Goal: Find specific page/section: Find specific page/section

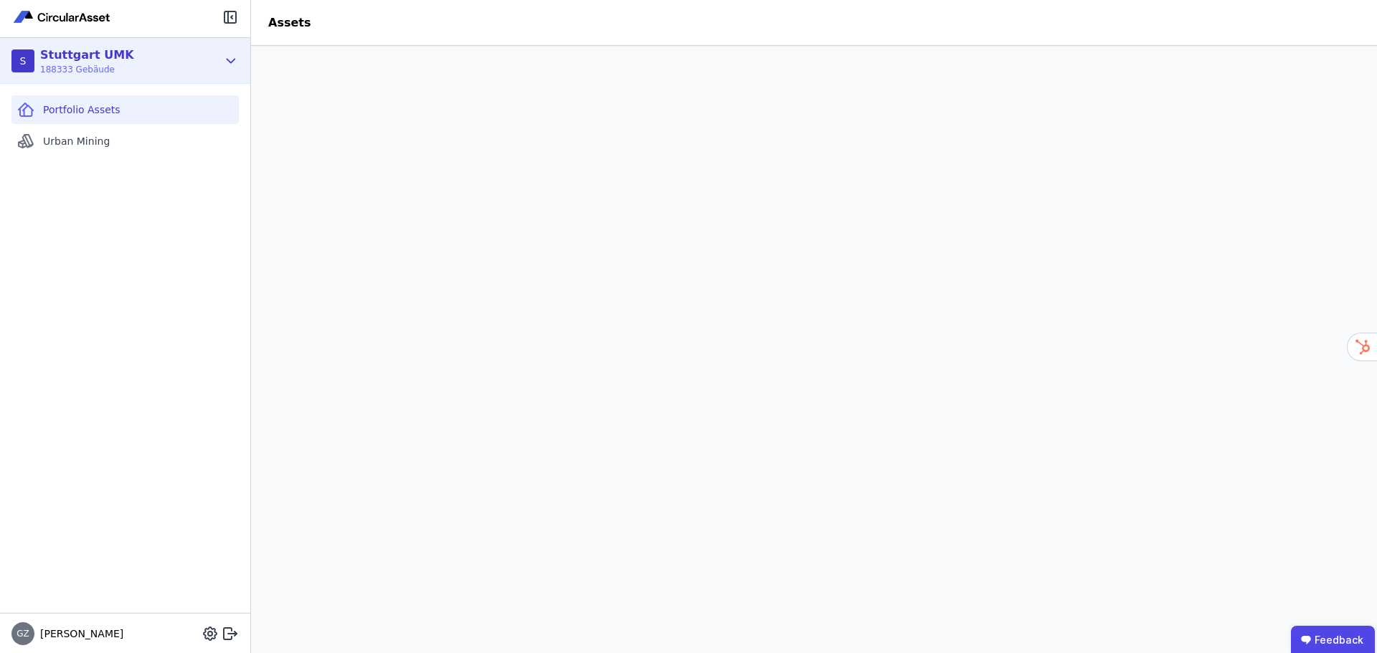
click at [225, 54] on icon at bounding box center [231, 60] width 16 height 17
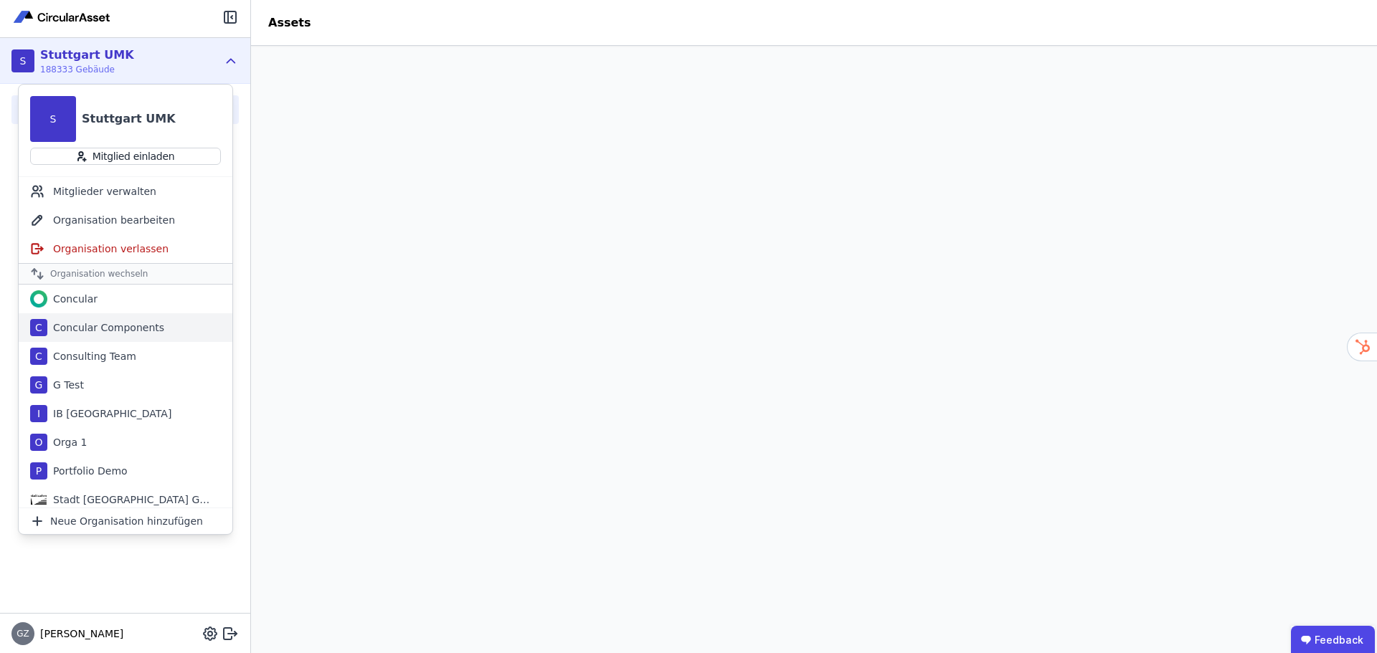
scroll to position [64, 0]
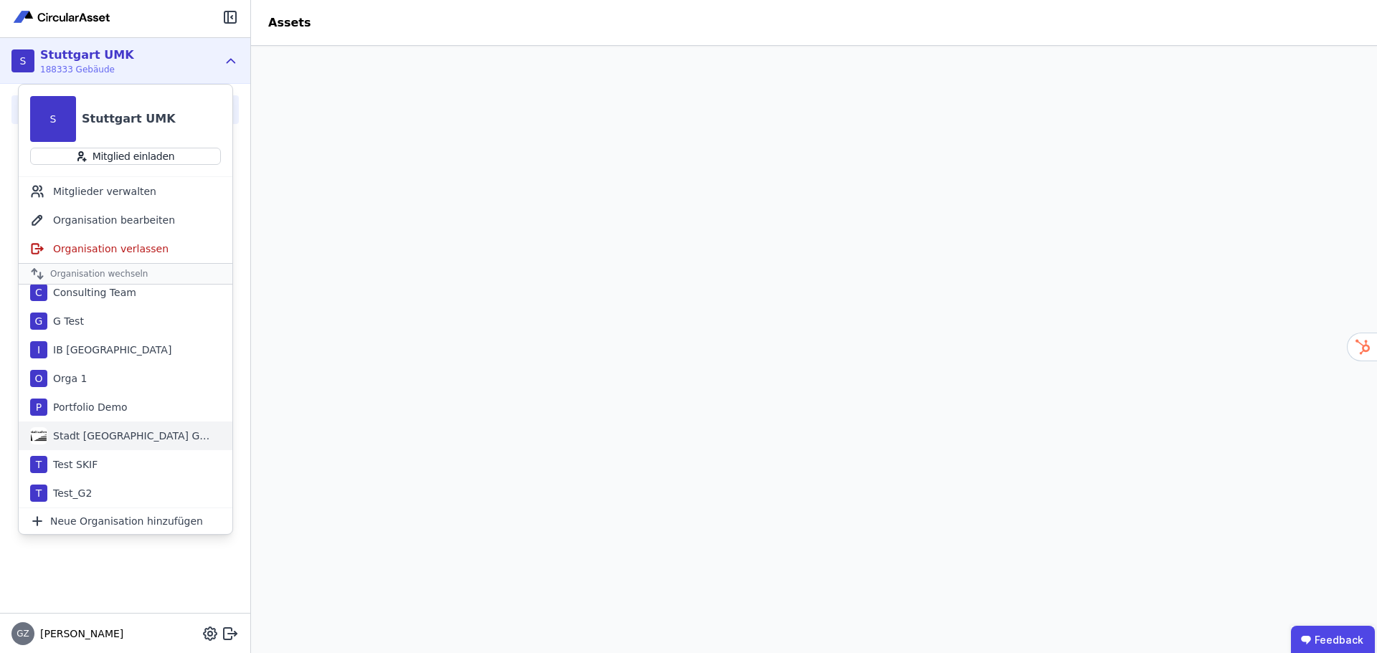
click at [158, 442] on div "Stadt [GEOGRAPHIC_DATA] Gebäudemanagement" at bounding box center [129, 436] width 165 height 14
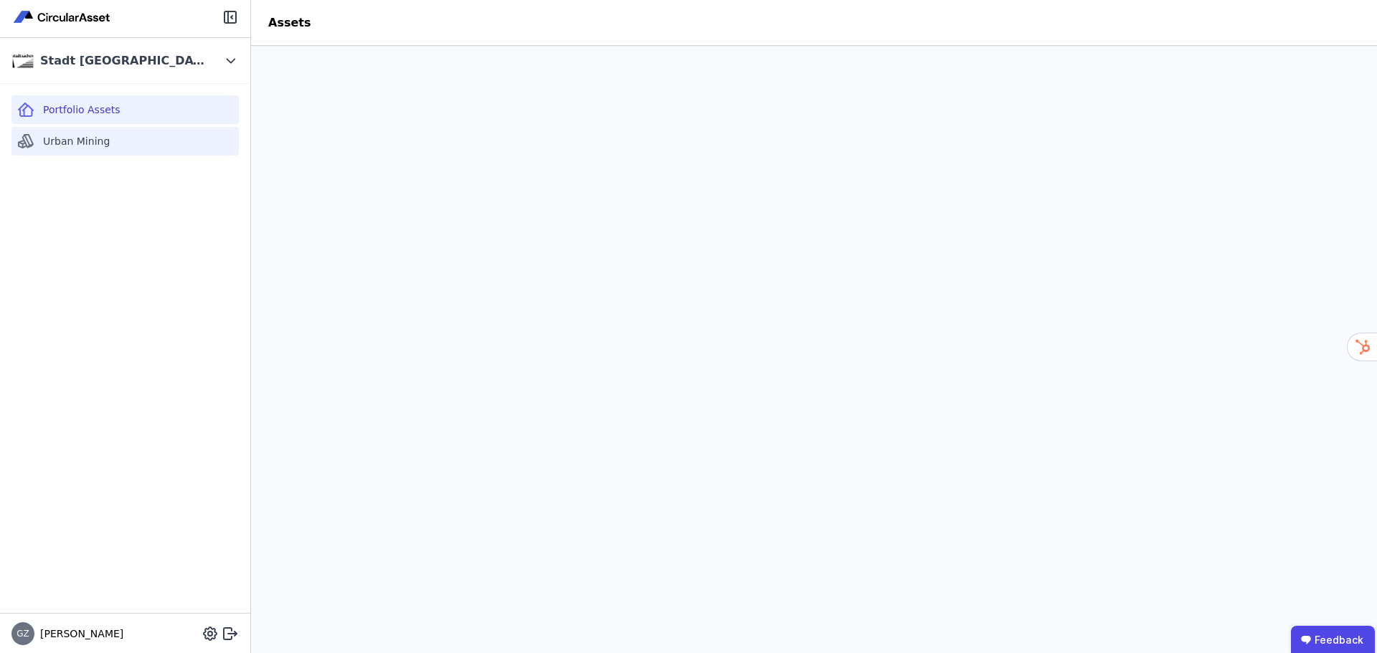
click at [85, 141] on span "Urban Mining" at bounding box center [76, 141] width 67 height 14
